Goal: Navigation & Orientation: Find specific page/section

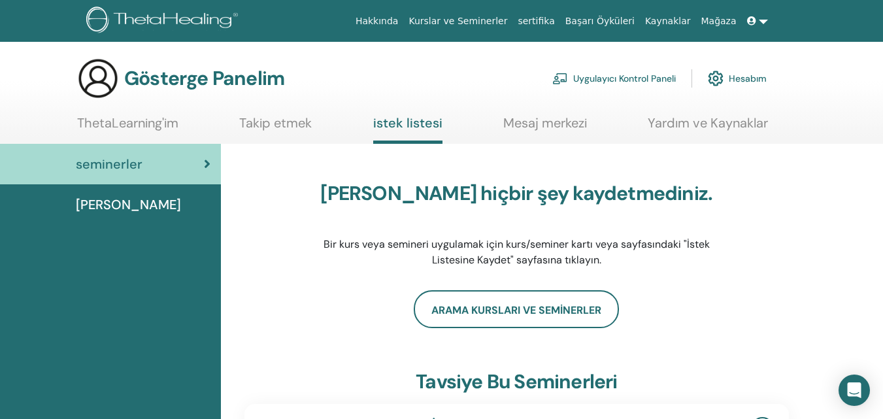
click at [506, 20] on font "Kurslar ve Seminerler" at bounding box center [457, 21] width 99 height 10
click at [554, 22] on font "sertifika" at bounding box center [535, 21] width 37 height 10
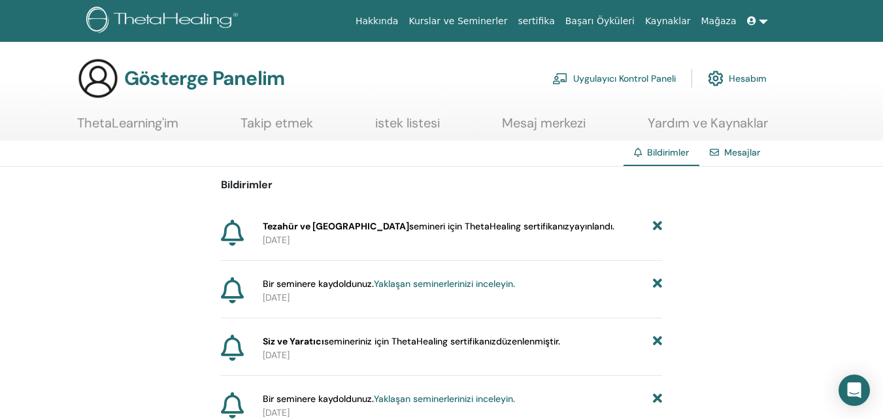
click at [271, 227] on font "Tezahür ve [GEOGRAPHIC_DATA]" at bounding box center [336, 226] width 146 height 12
click at [228, 233] on icon at bounding box center [232, 232] width 23 height 26
click at [407, 120] on font "istek listesi" at bounding box center [407, 122] width 65 height 17
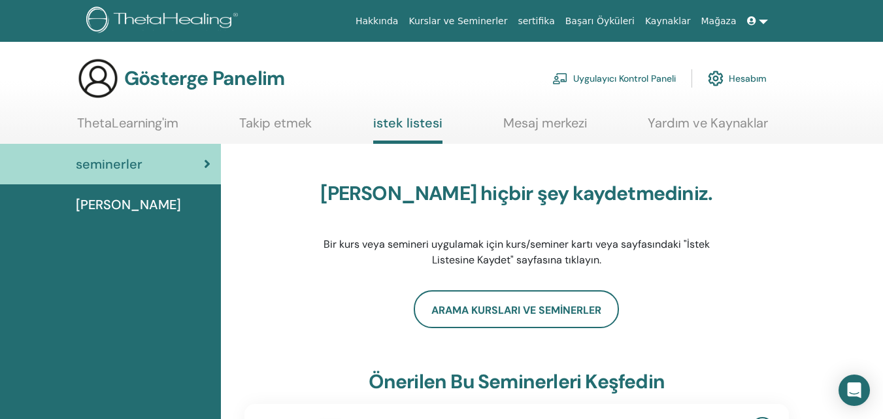
click at [105, 208] on font "[PERSON_NAME]" at bounding box center [128, 204] width 105 height 17
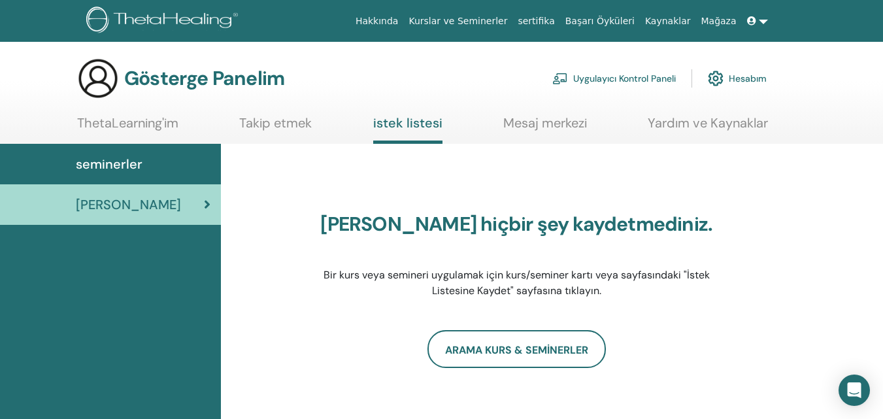
click at [111, 204] on font "[PERSON_NAME]" at bounding box center [128, 204] width 105 height 17
click at [755, 19] on icon at bounding box center [751, 20] width 9 height 9
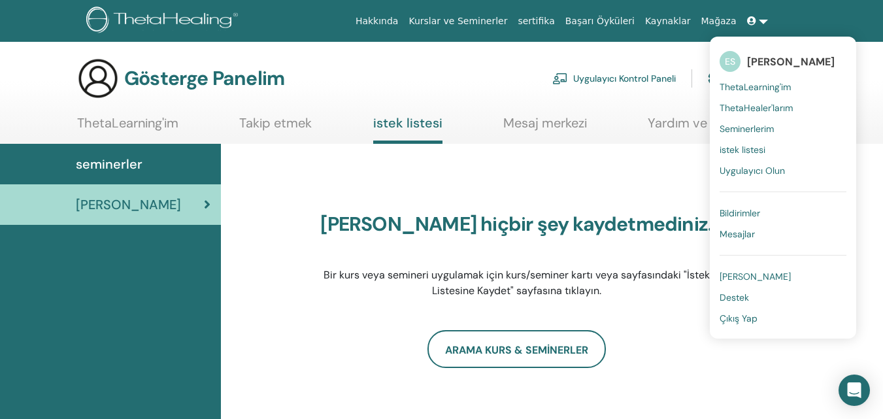
click at [764, 84] on font "ThetaLearning'im" at bounding box center [754, 87] width 71 height 12
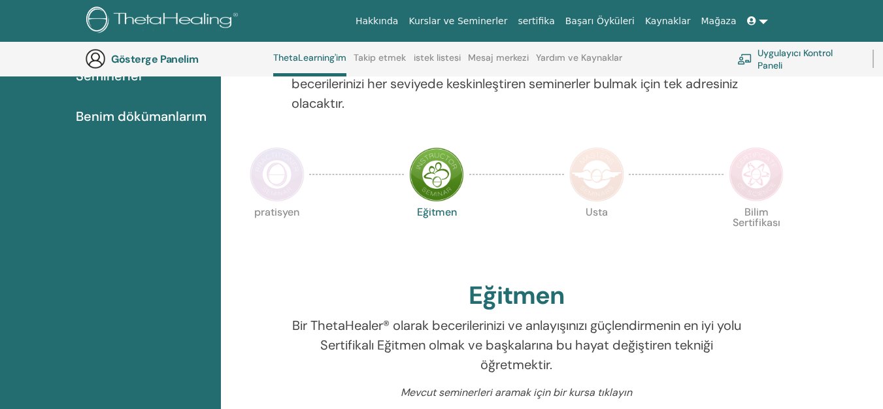
scroll to position [231, 0]
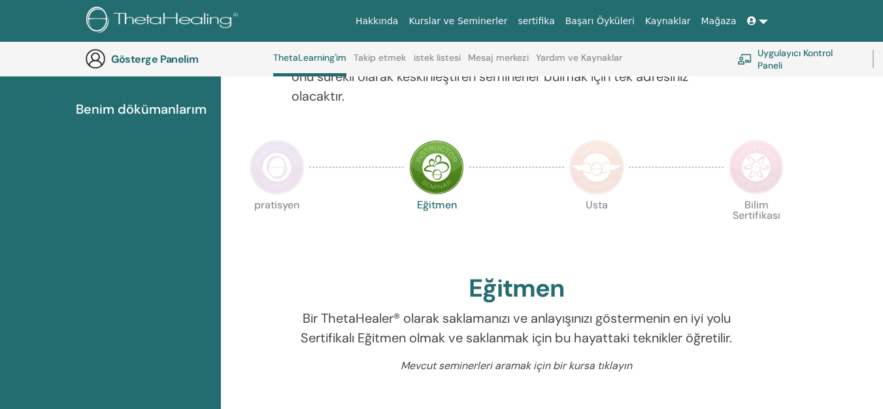
click at [292, 201] on font "pratisyen" at bounding box center [276, 205] width 45 height 14
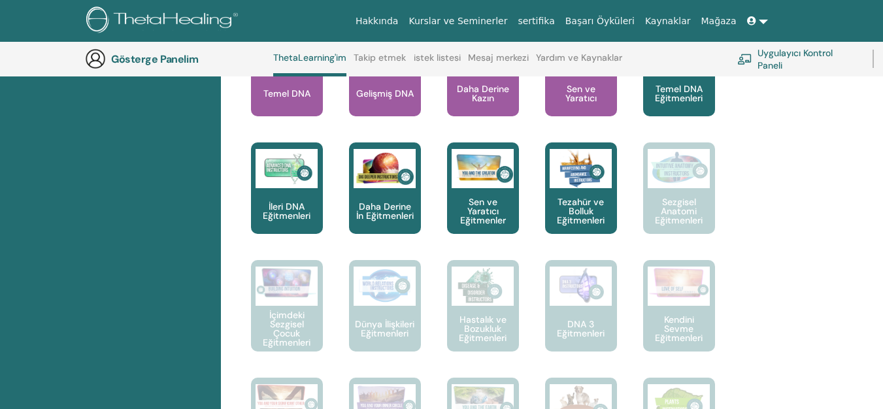
scroll to position [623, 0]
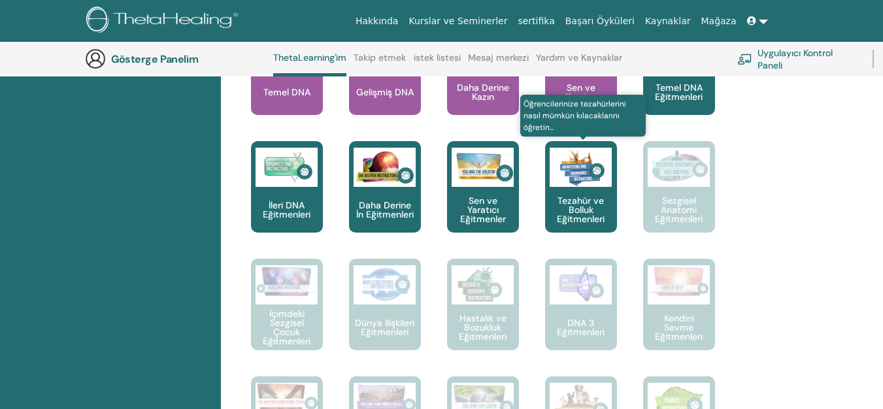
click at [590, 215] on font "Tezahür ve Bolluk Eğitmenleri" at bounding box center [581, 210] width 48 height 30
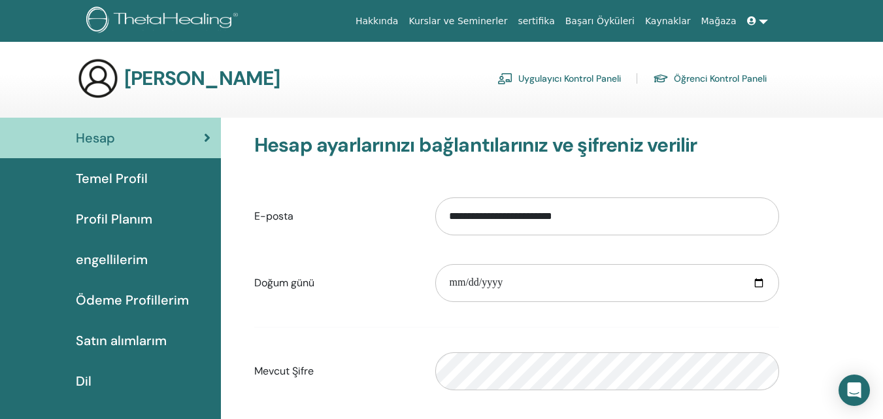
click at [554, 19] on font "sertifika" at bounding box center [535, 21] width 37 height 10
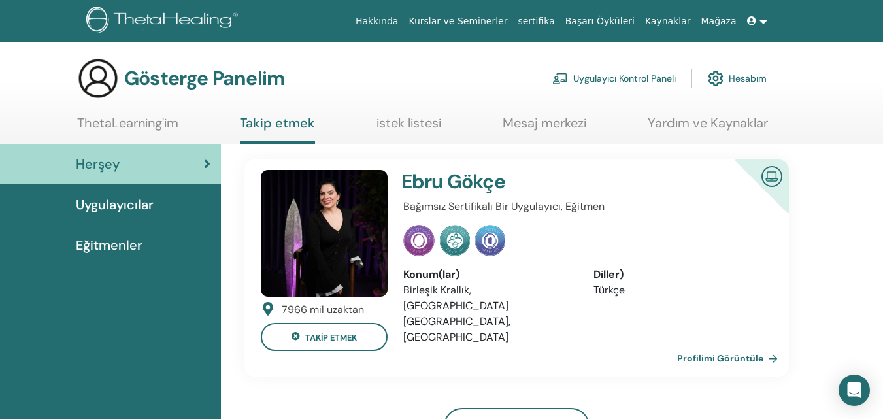
click at [734, 72] on font "Hesabım" at bounding box center [747, 78] width 38 height 12
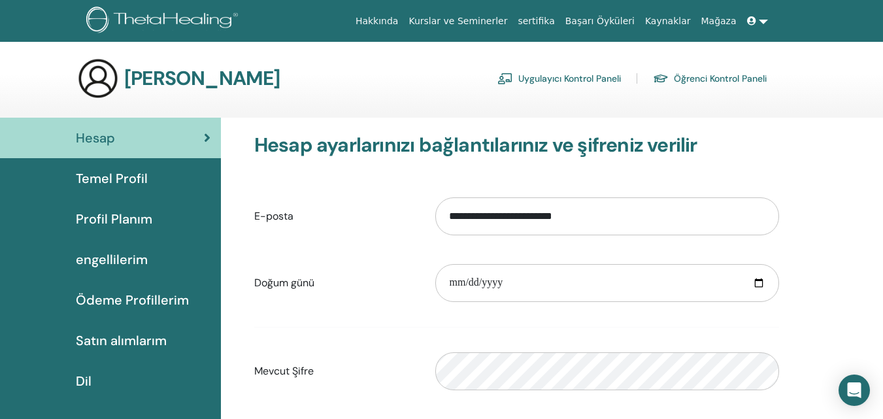
click at [692, 80] on font "Öğrenci Kontrol Paneli" at bounding box center [719, 79] width 93 height 12
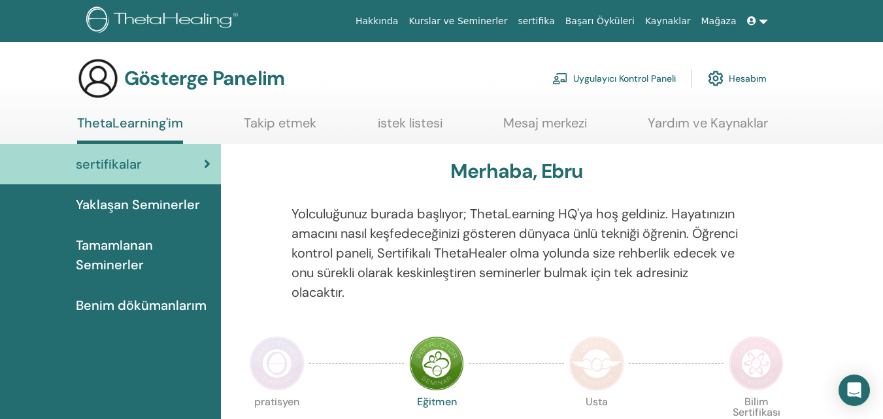
click at [201, 157] on div "sertifikalar" at bounding box center [110, 164] width 200 height 20
click at [131, 167] on font "sertifikalar" at bounding box center [109, 163] width 66 height 17
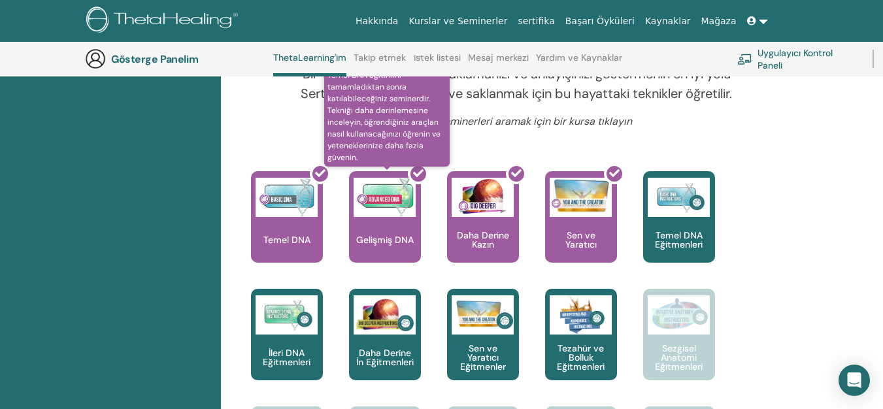
scroll to position [492, 0]
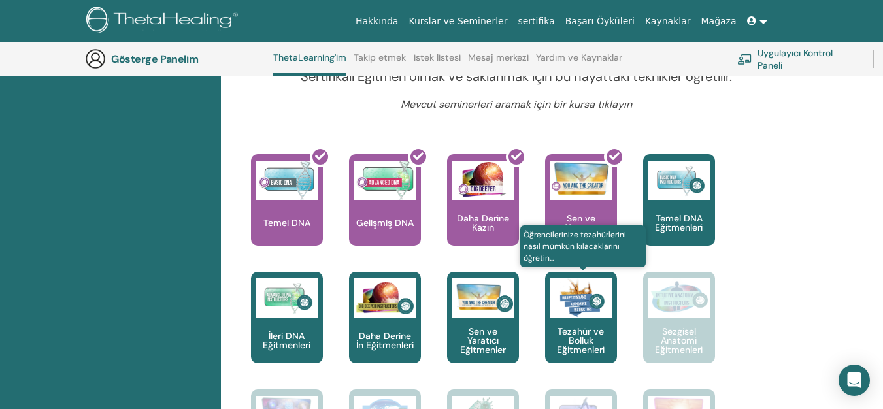
click at [586, 334] on font "Tezahür ve Bolluk Eğitmenleri" at bounding box center [581, 340] width 48 height 30
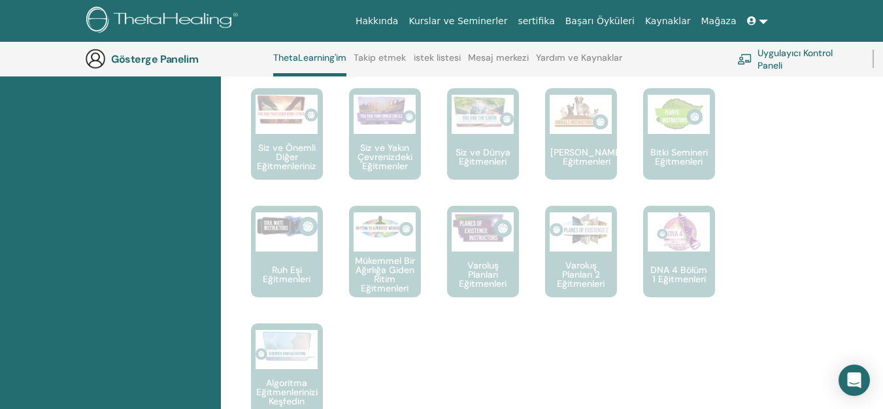
scroll to position [1210, 0]
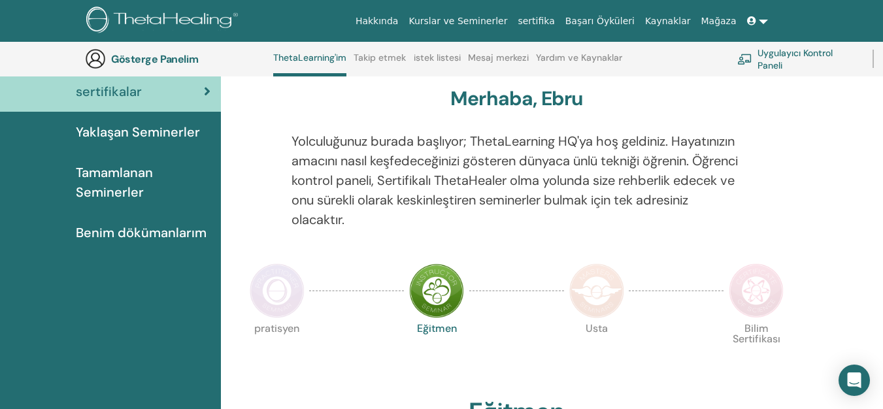
scroll to position [100, 0]
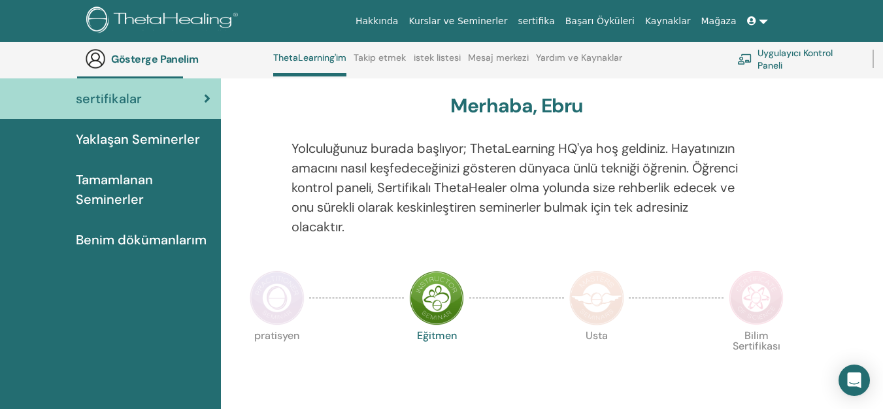
click at [209, 92] on icon at bounding box center [207, 98] width 7 height 13
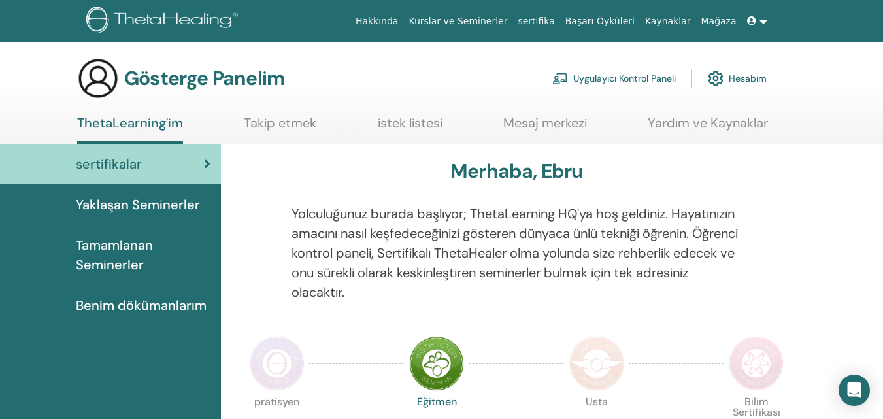
click at [139, 161] on font "sertifikalar" at bounding box center [109, 163] width 66 height 17
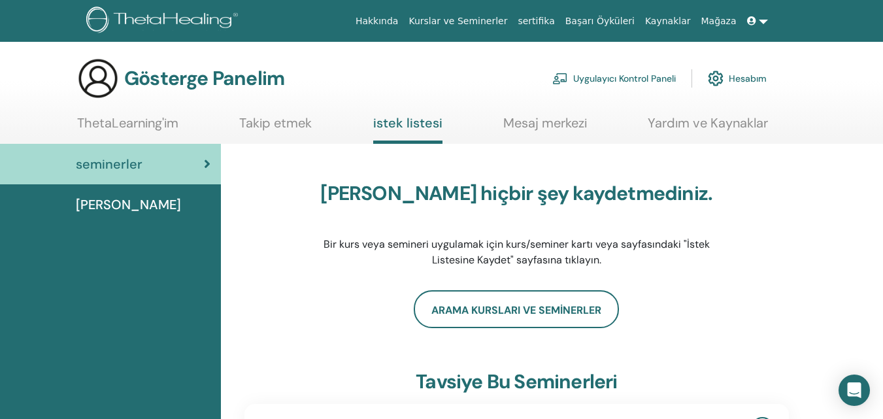
click at [742, 75] on font "Hesabım" at bounding box center [747, 79] width 38 height 12
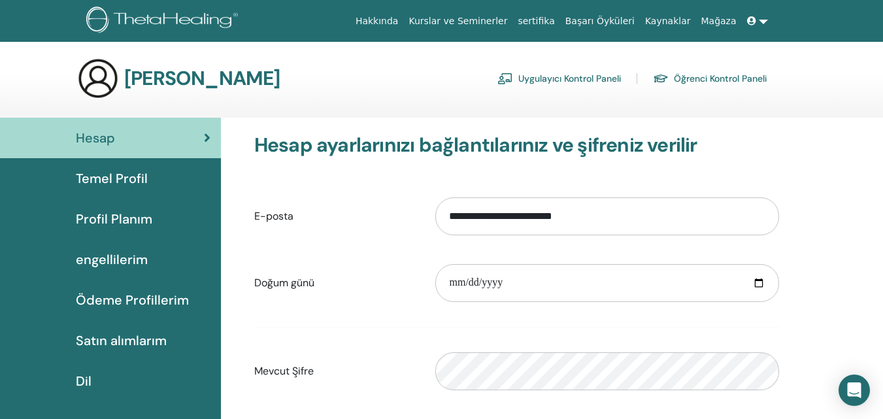
click at [106, 138] on font "Hesap" at bounding box center [95, 137] width 39 height 17
click at [126, 179] on font "Temel Profil" at bounding box center [112, 178] width 72 height 17
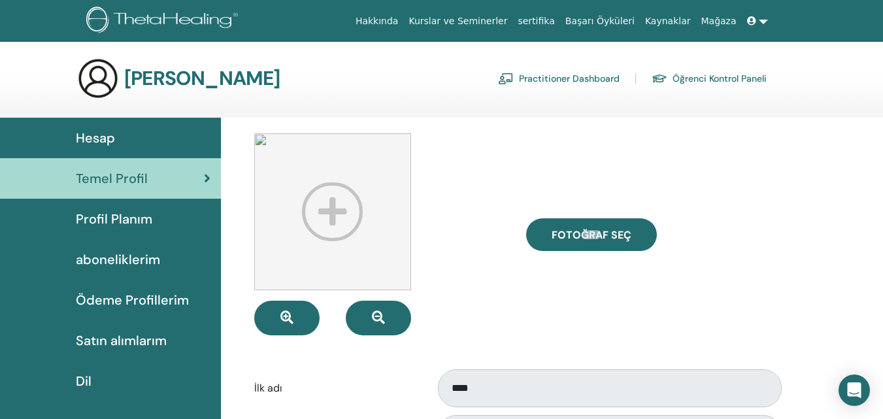
click at [82, 218] on span "Profil Planım" at bounding box center [114, 219] width 76 height 20
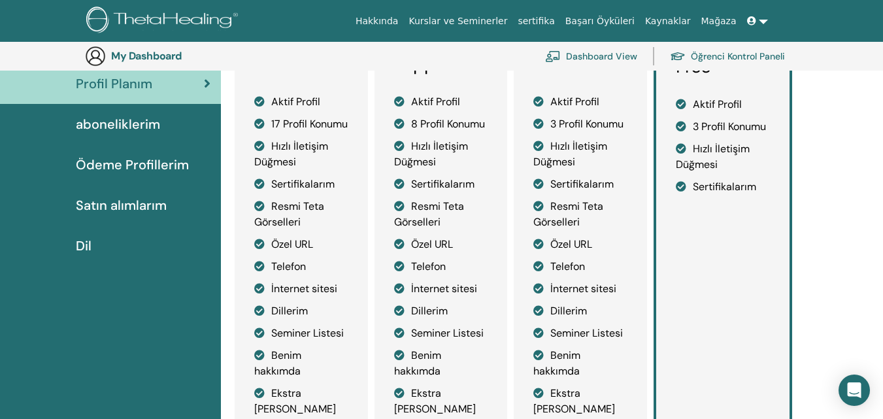
scroll to position [225, 0]
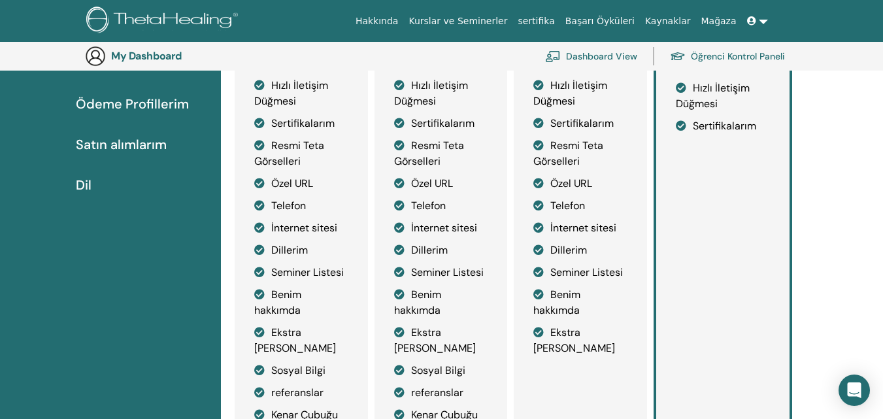
click at [165, 100] on span "Ödeme Profillerim" at bounding box center [132, 104] width 113 height 20
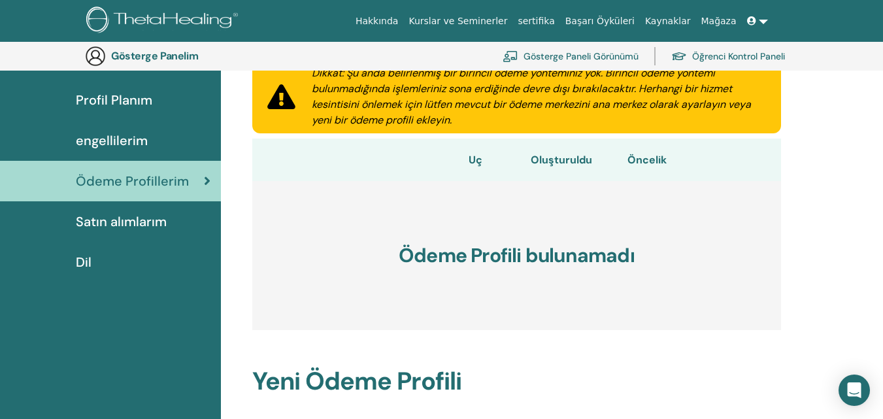
scroll to position [159, 0]
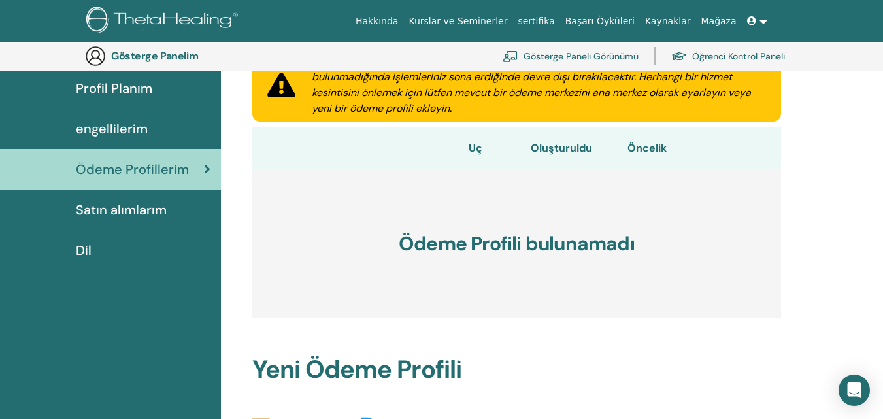
click at [141, 210] on font "Satın alımlarım" at bounding box center [121, 209] width 91 height 17
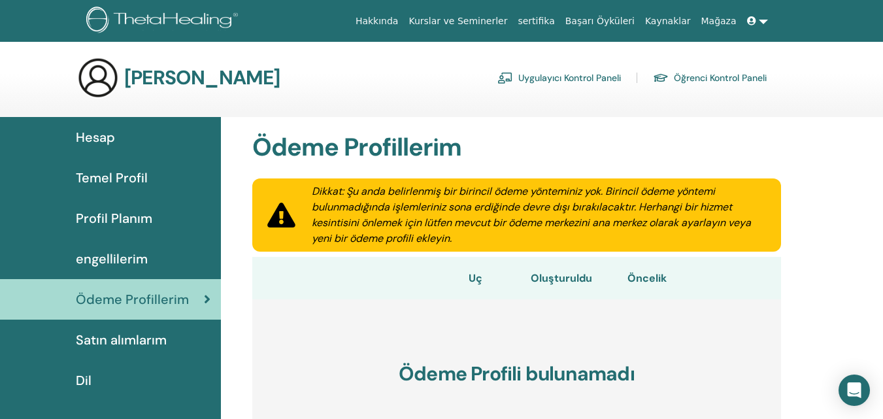
scroll to position [0, 0]
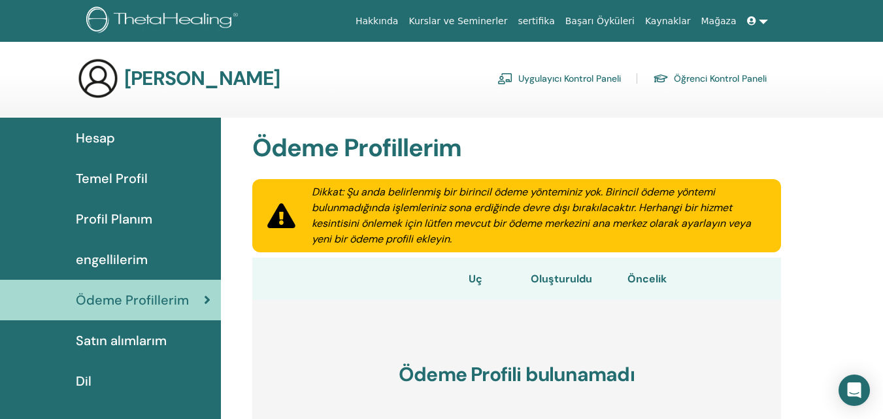
click at [554, 20] on font "sertifika" at bounding box center [535, 21] width 37 height 10
click at [554, 18] on font "sertifika" at bounding box center [535, 21] width 37 height 10
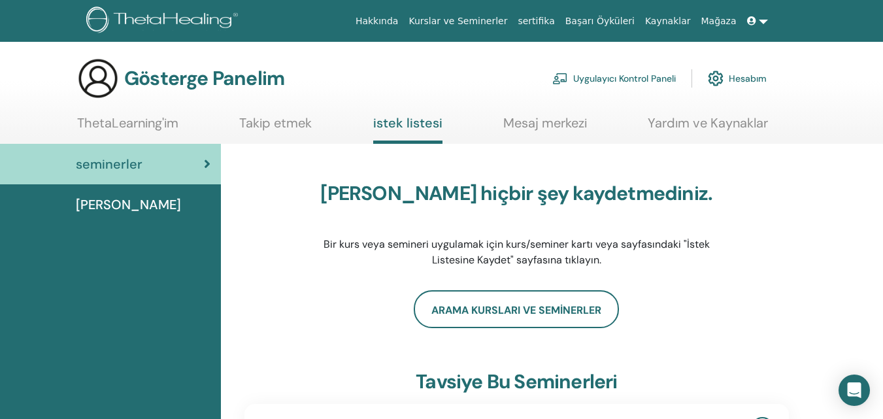
click at [707, 74] on img at bounding box center [715, 78] width 16 height 22
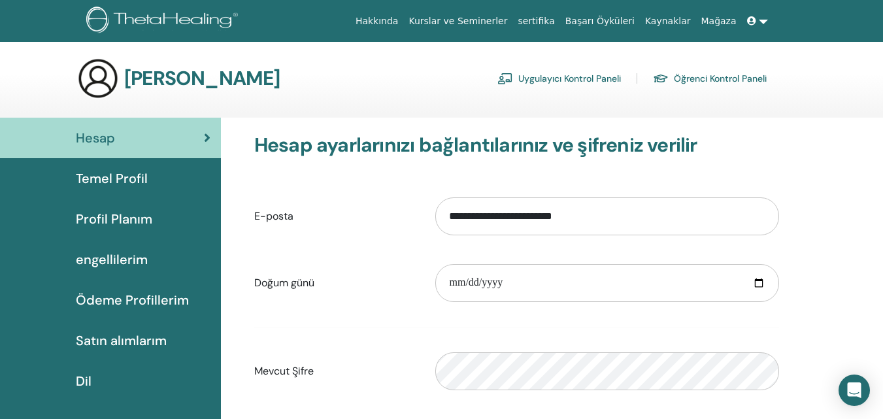
click at [551, 20] on font "sertifika" at bounding box center [535, 21] width 37 height 10
